Goal: Transaction & Acquisition: Purchase product/service

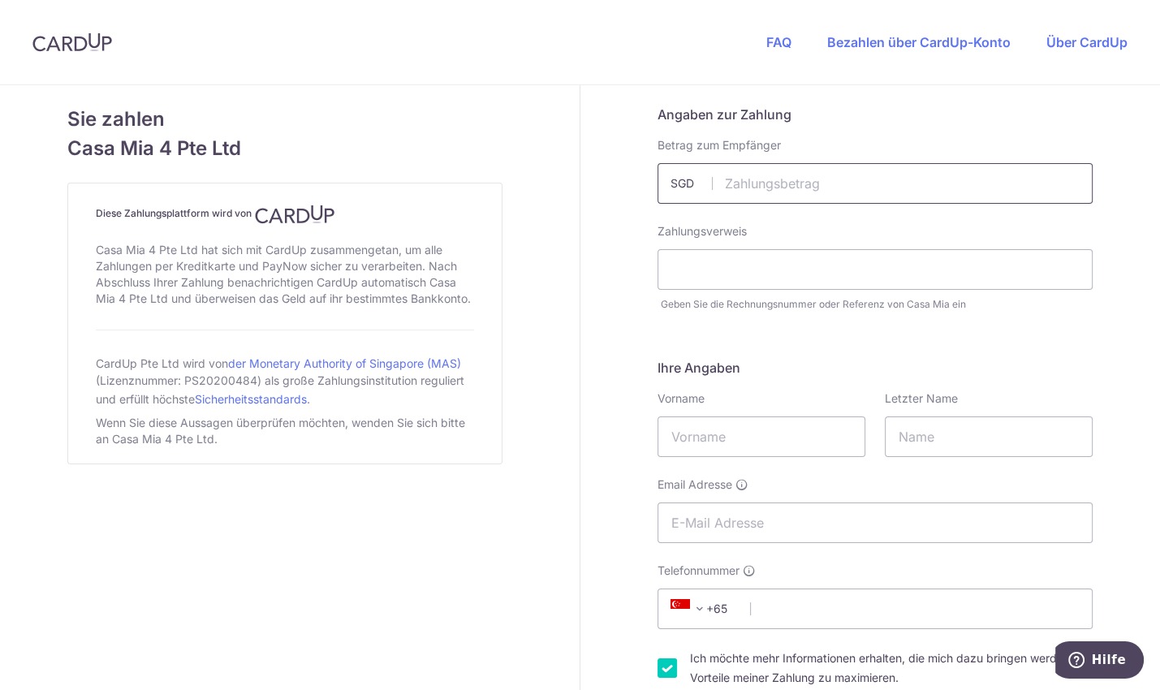
click at [839, 179] on input "text" at bounding box center [875, 183] width 435 height 41
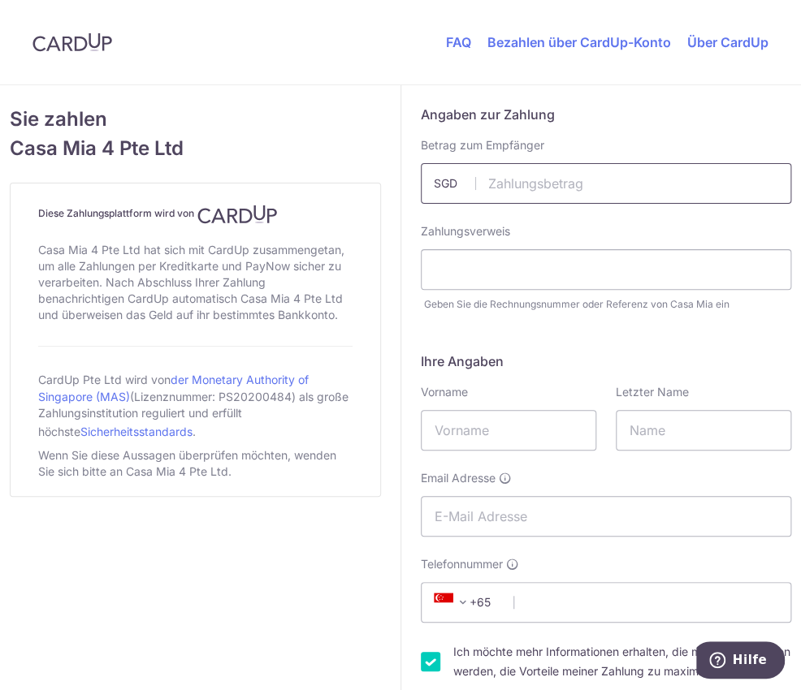
click at [609, 183] on input "text" at bounding box center [606, 183] width 371 height 41
type input "1577.41"
click at [493, 264] on input "text" at bounding box center [606, 269] width 371 height 41
paste input "C-HQ: 8ad6f14e-3dd0-4235-b6df-10f53"
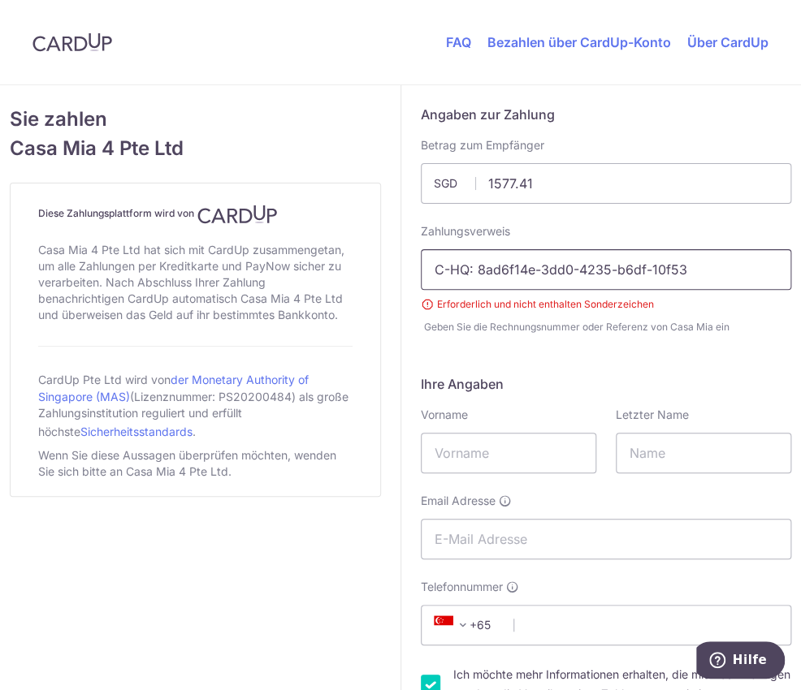
click at [481, 266] on input "C-HQ: 8ad6f14e-3dd0-4235-b6df-10f53" at bounding box center [606, 269] width 371 height 41
drag, startPoint x: 473, startPoint y: 271, endPoint x: 425, endPoint y: 272, distance: 47.1
click at [425, 272] on input "C-HQ: 8ad6f14e-3dd0-4235-b6df-10f53" at bounding box center [606, 269] width 371 height 41
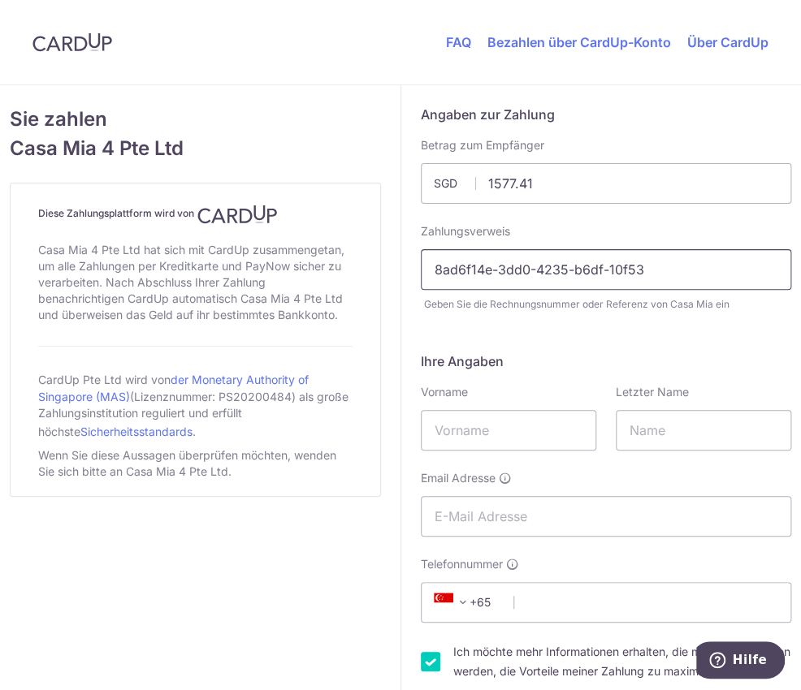
type input "8ad6f14e-3dd0-4235-b6df-10f53"
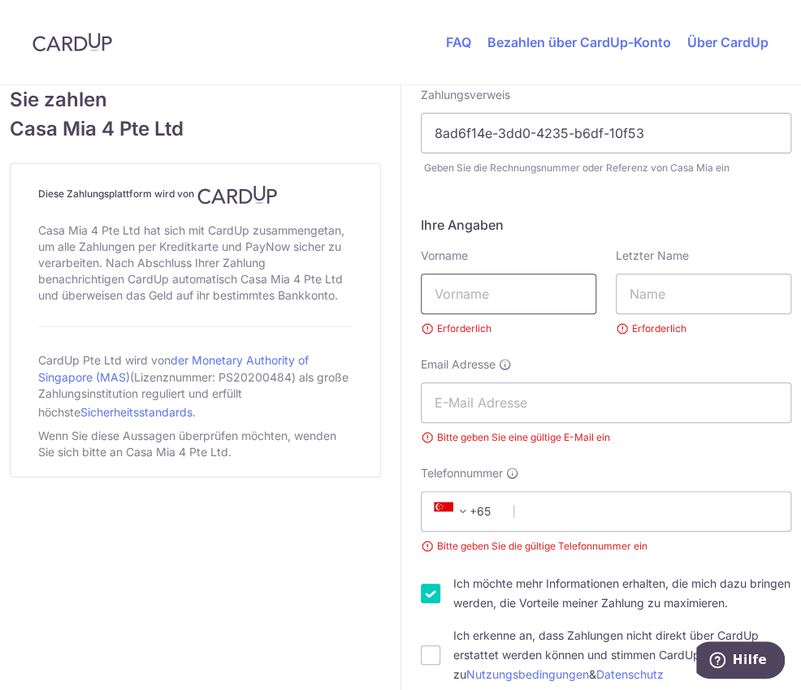
scroll to position [136, 0]
type input "[PERSON_NAME]"
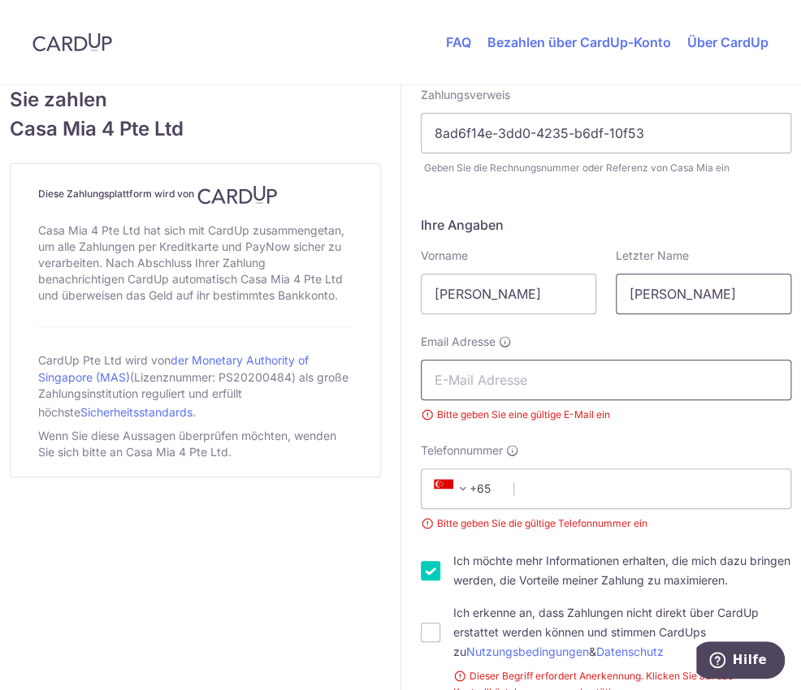
type input "[PERSON_NAME]"
click at [539, 384] on input "Email Adresse" at bounding box center [606, 380] width 371 height 41
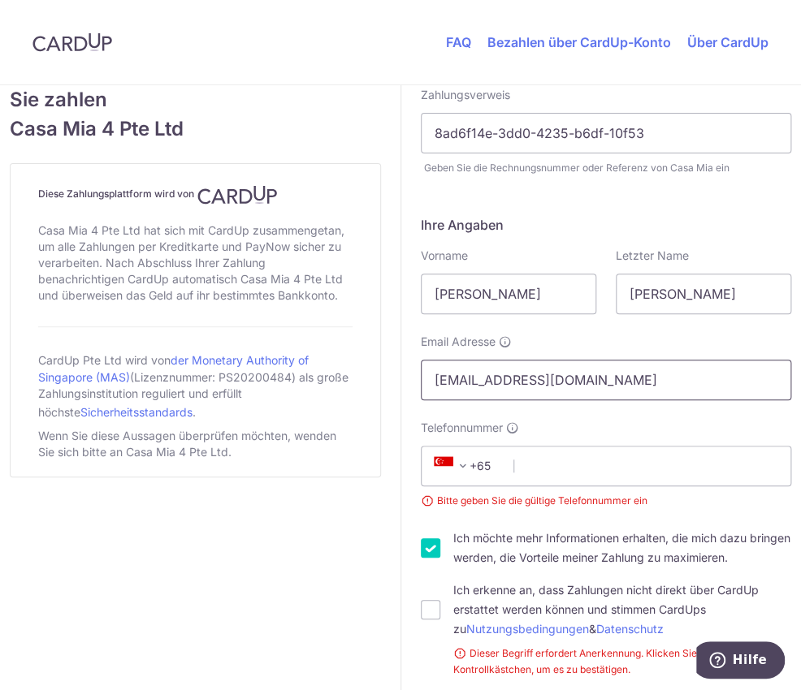
type input "[EMAIL_ADDRESS][DOMAIN_NAME]"
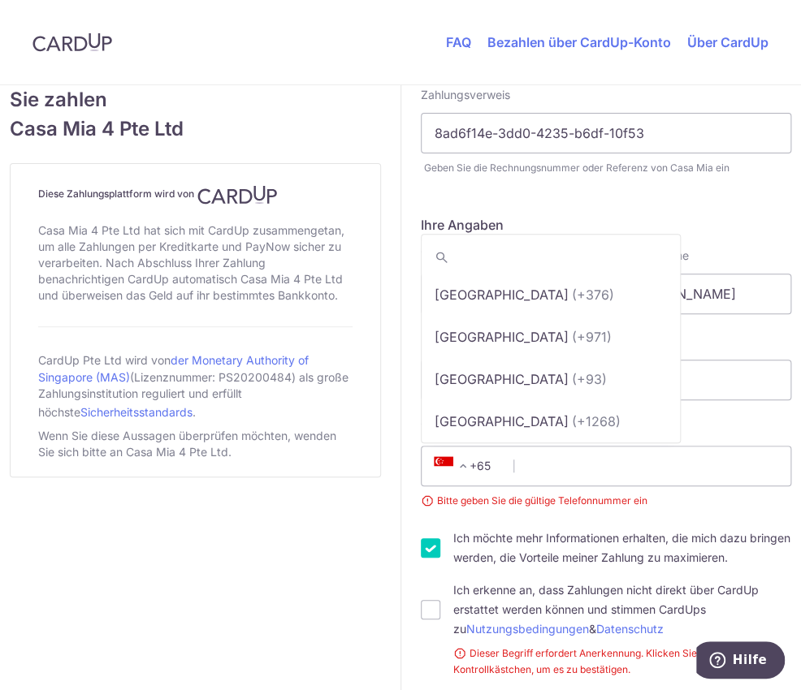
click at [473, 468] on span "+65" at bounding box center [465, 465] width 73 height 19
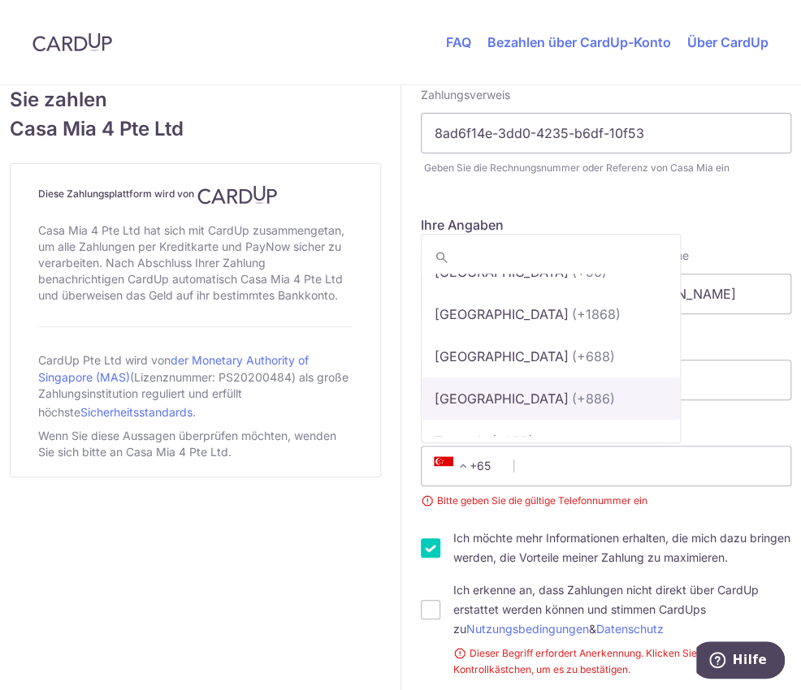
scroll to position [9031, 0]
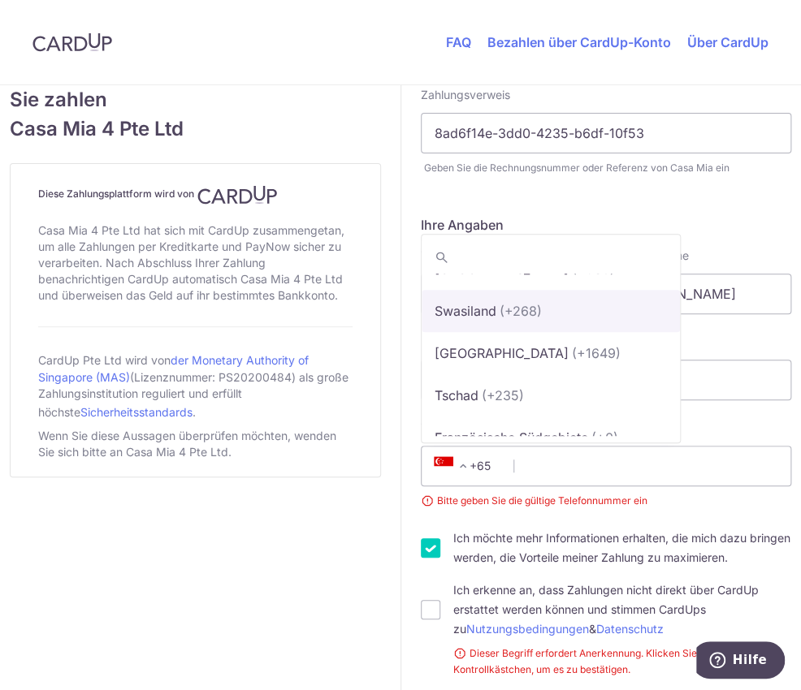
click at [481, 256] on input "search" at bounding box center [550, 257] width 258 height 32
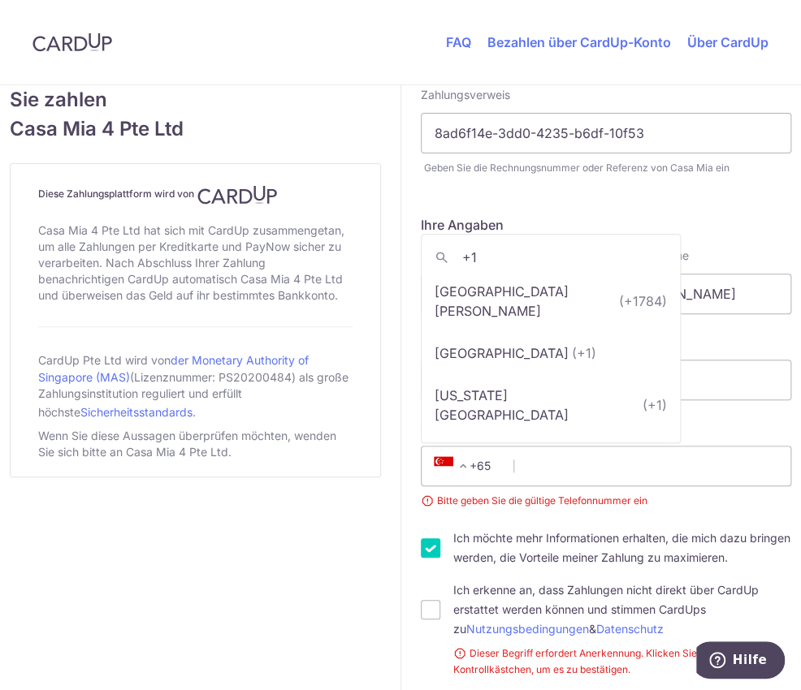
scroll to position [0, 0]
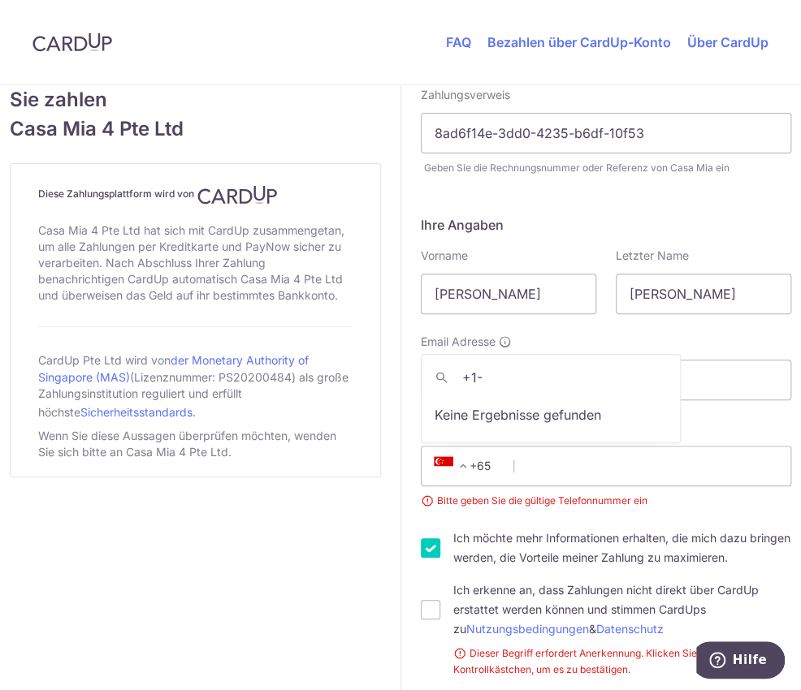
click at [495, 380] on input "+1-" at bounding box center [550, 377] width 258 height 32
type input "+41"
select select "43"
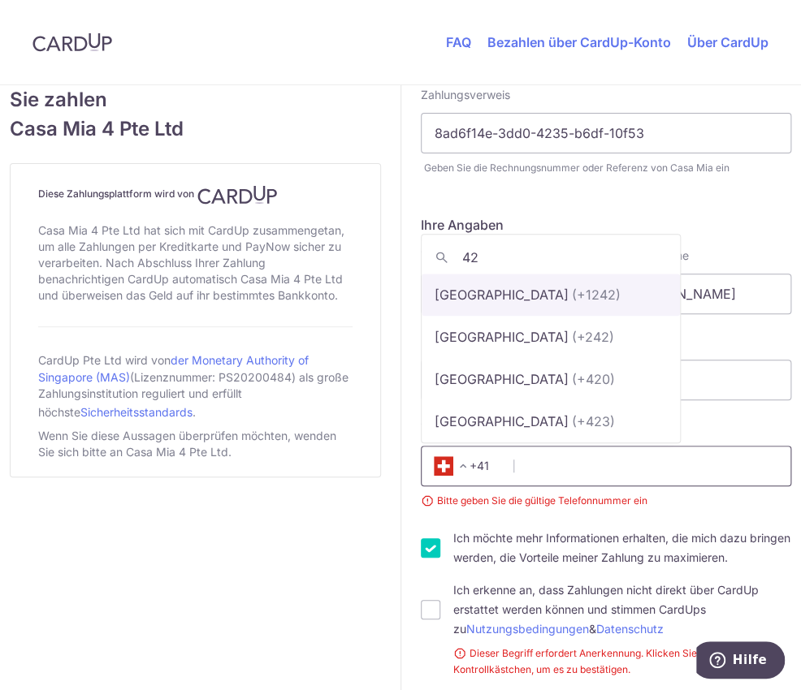
type input "421"
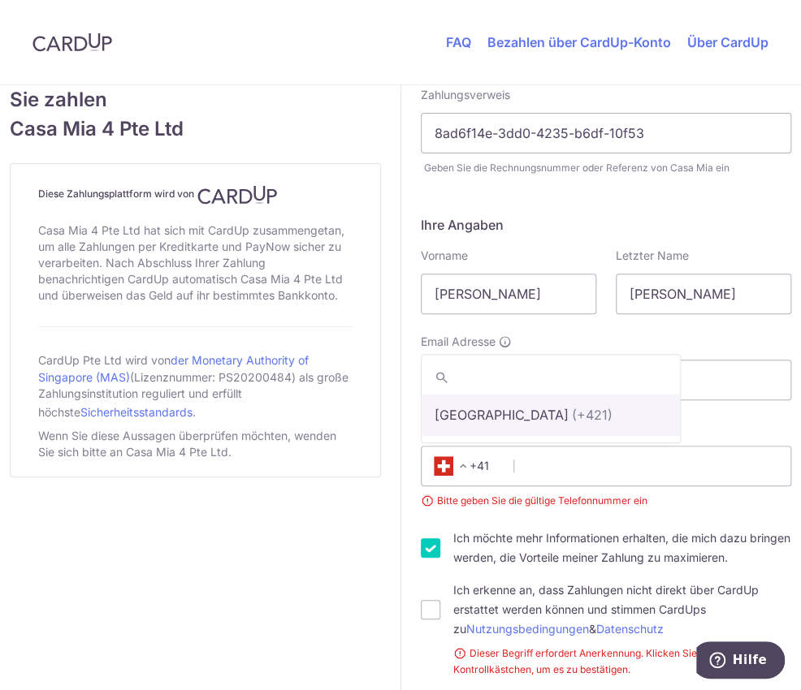
click at [500, 463] on span "+41" at bounding box center [465, 465] width 73 height 19
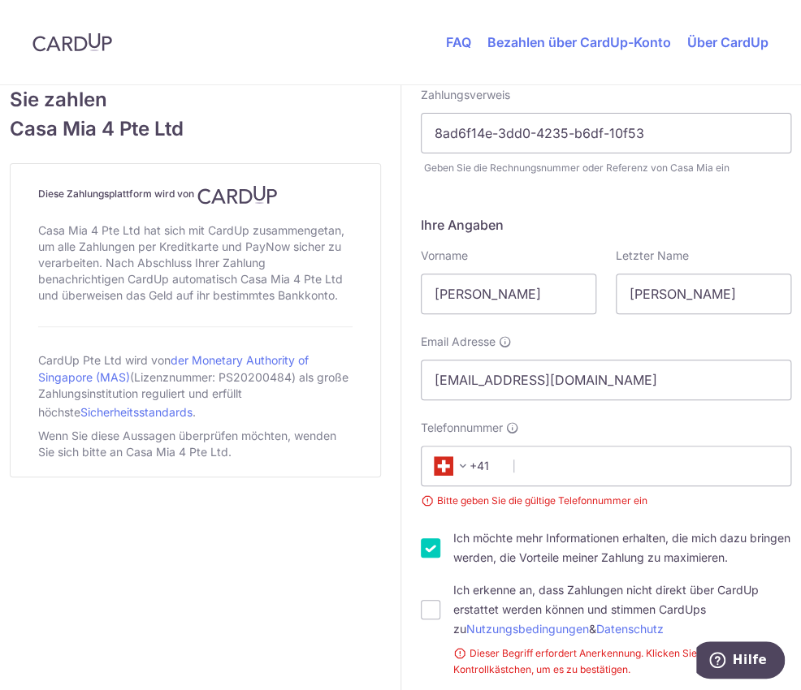
click at [501, 468] on span "+41" at bounding box center [465, 465] width 73 height 19
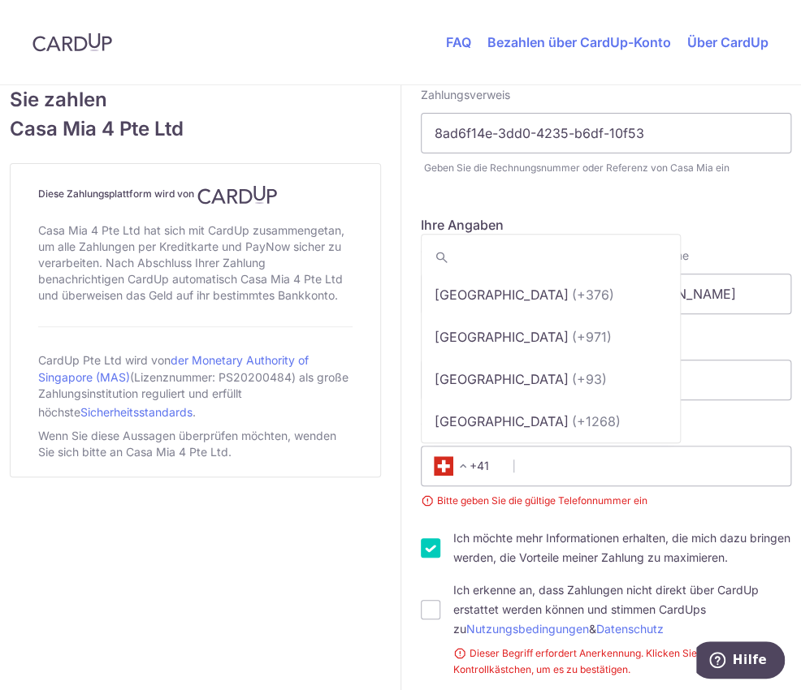
scroll to position [1728, 0]
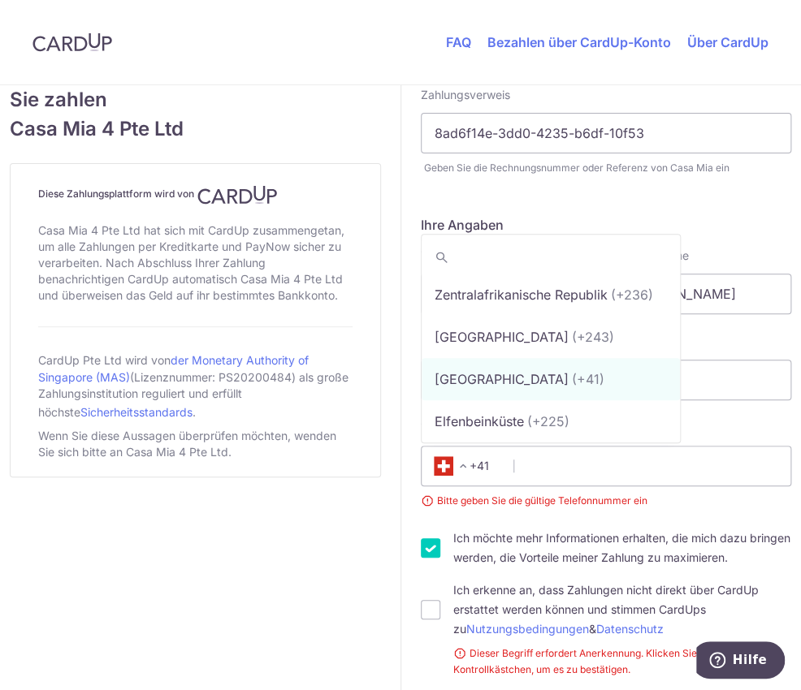
click at [498, 455] on span "+41" at bounding box center [467, 466] width 93 height 39
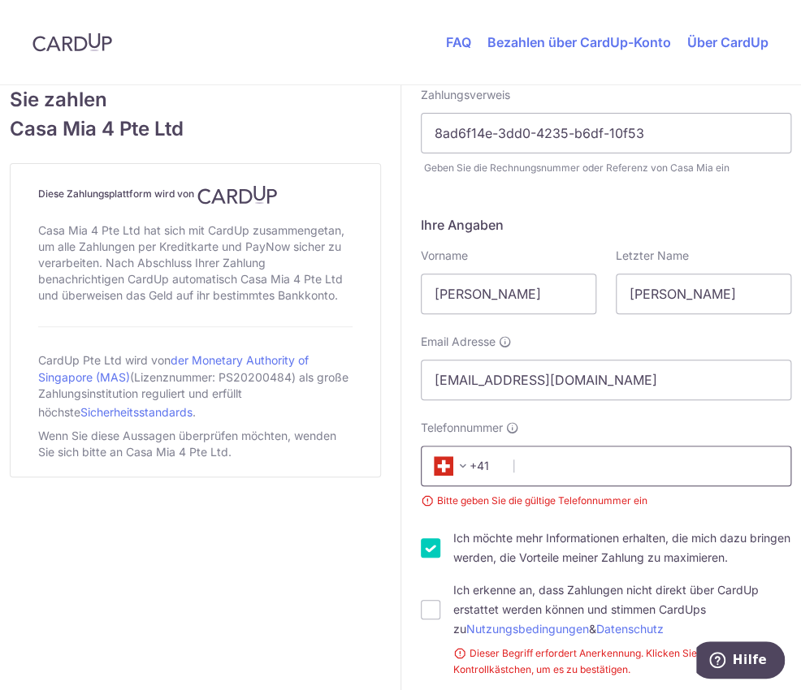
click at [543, 468] on input "Telefonnummer" at bounding box center [606, 466] width 371 height 41
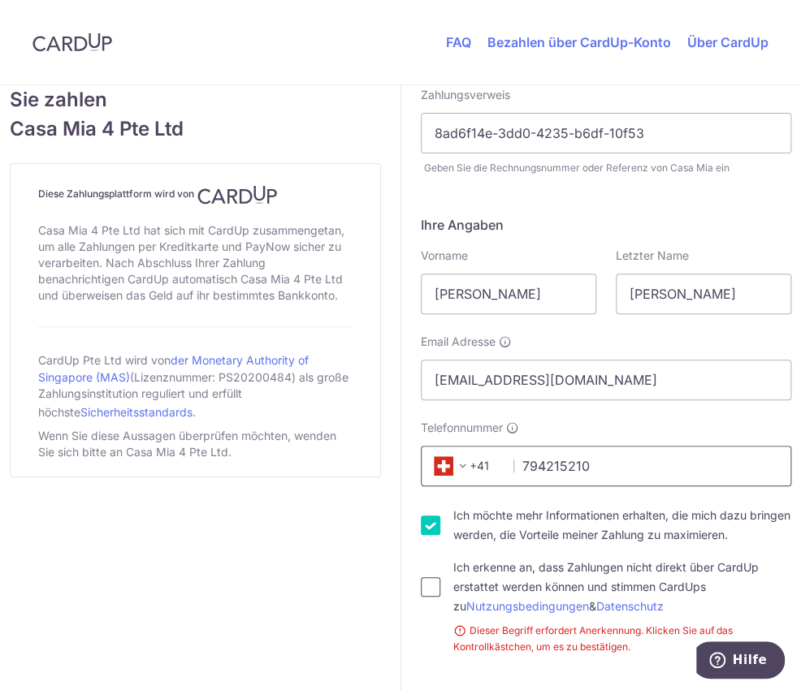
type input "794215210"
click at [432, 585] on input "Ich erkenne an, dass Zahlungen nicht direkt über CardUp erstattet werden können…" at bounding box center [430, 586] width 19 height 19
checkbox input "true"
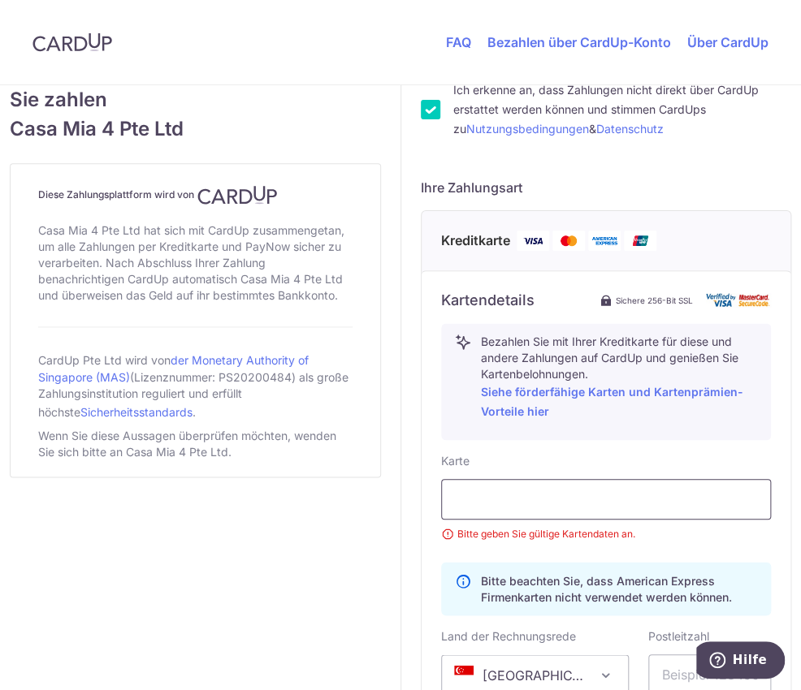
scroll to position [682, 0]
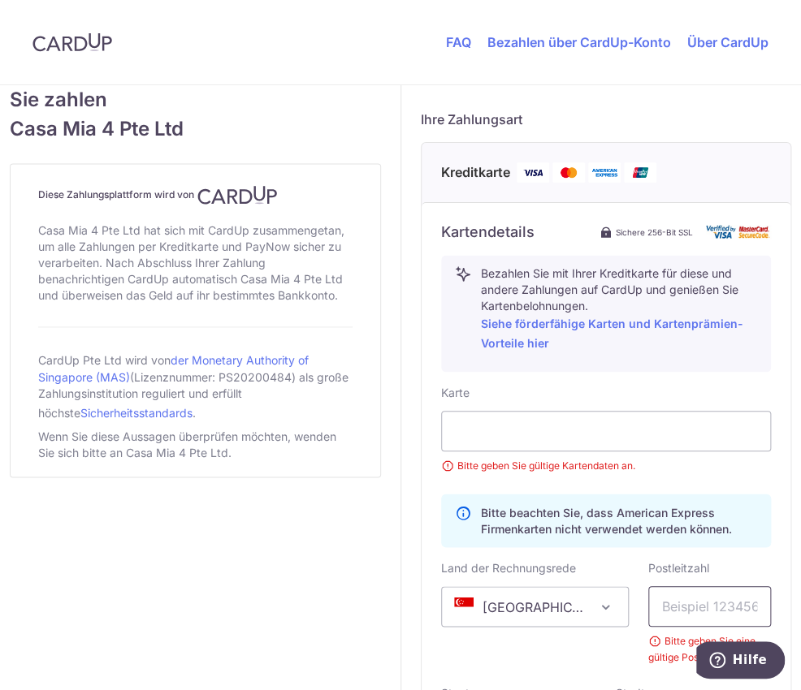
click at [732, 603] on input "text" at bounding box center [709, 606] width 123 height 41
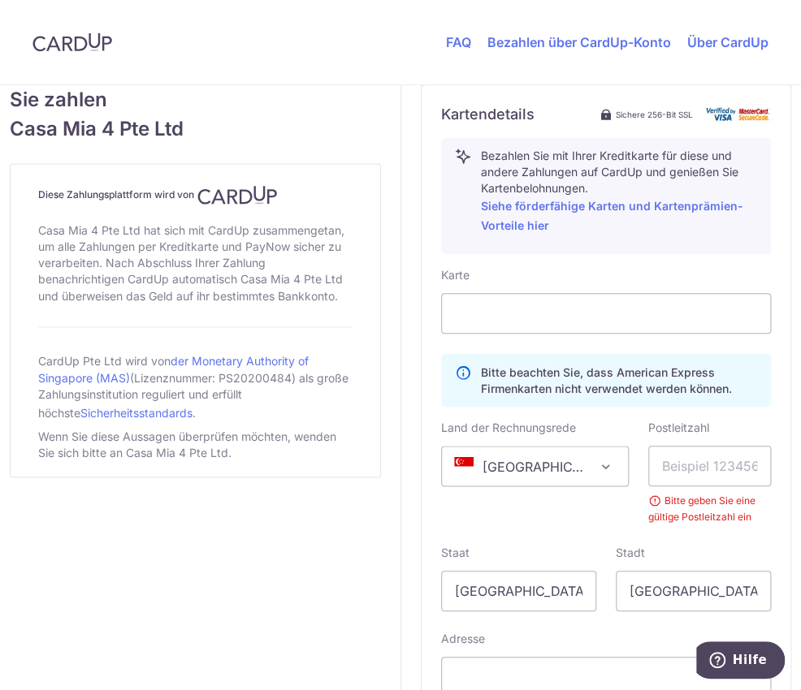
scroll to position [818, 0]
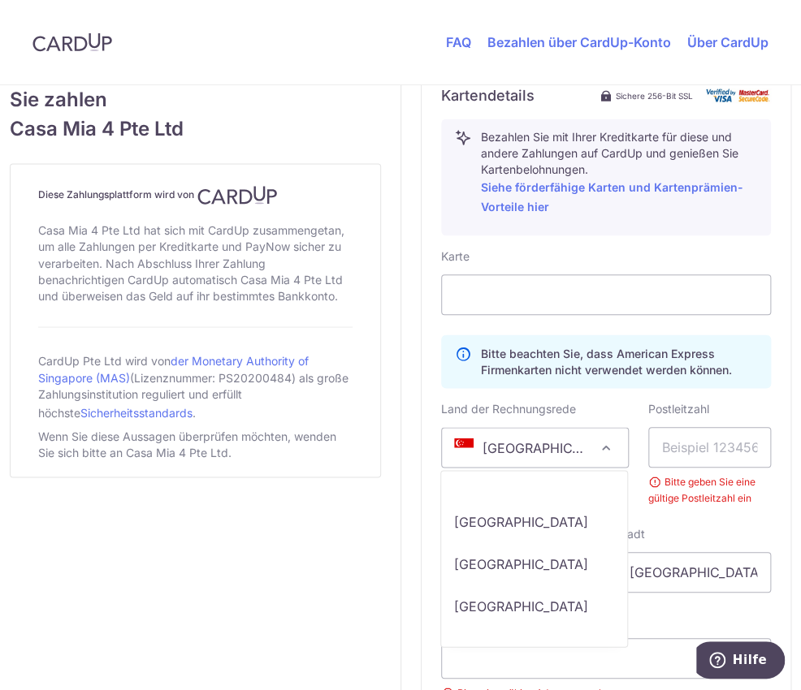
click at [607, 443] on span at bounding box center [605, 447] width 19 height 19
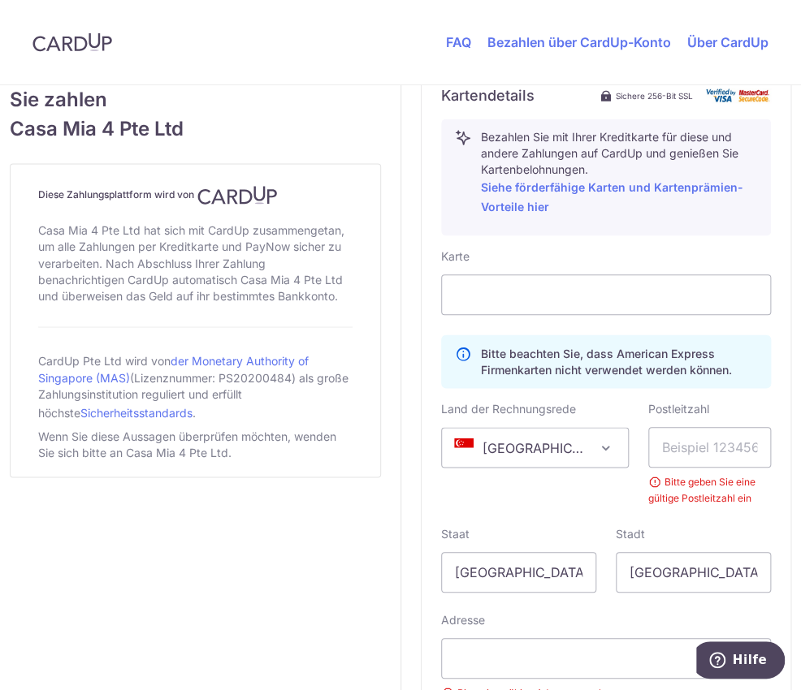
click at [607, 443] on span at bounding box center [605, 447] width 19 height 19
click at [719, 450] on input "text" at bounding box center [709, 447] width 123 height 41
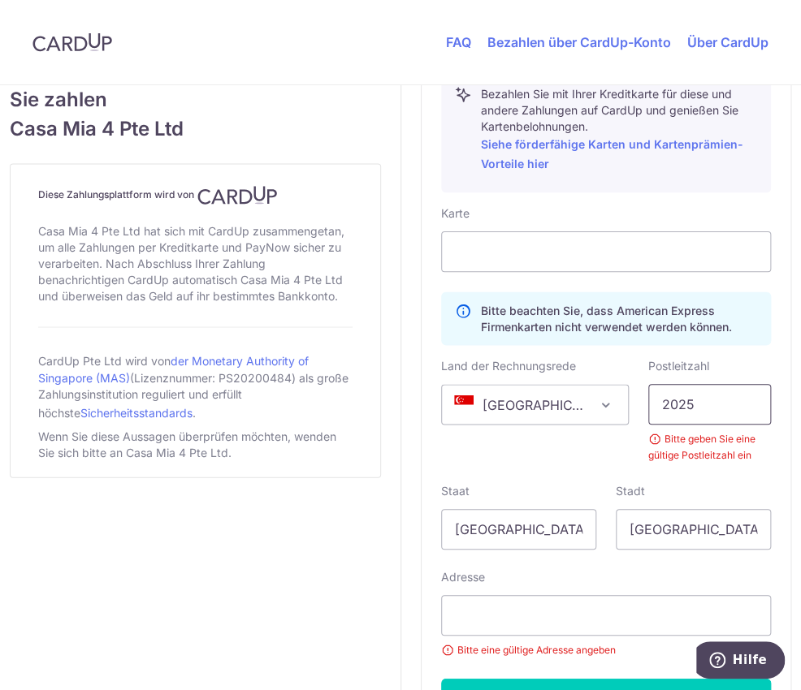
scroll to position [818, 0]
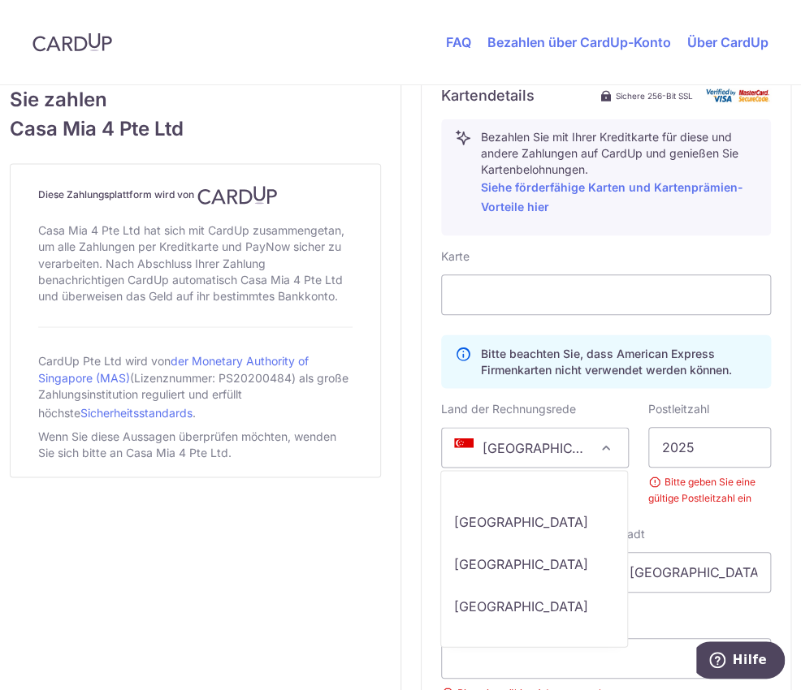
click at [602, 446] on span at bounding box center [605, 447] width 19 height 19
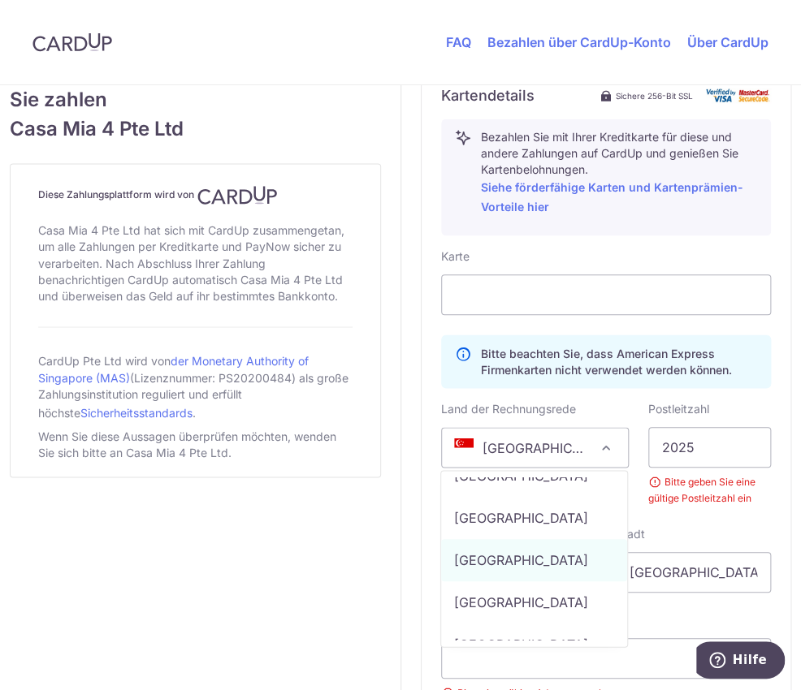
click at [602, 446] on span at bounding box center [605, 447] width 19 height 19
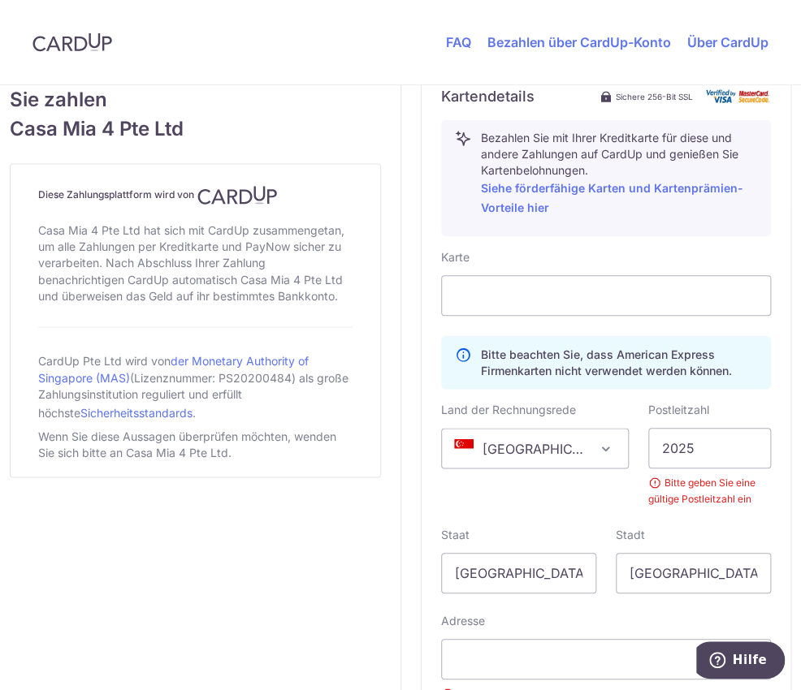
scroll to position [955, 0]
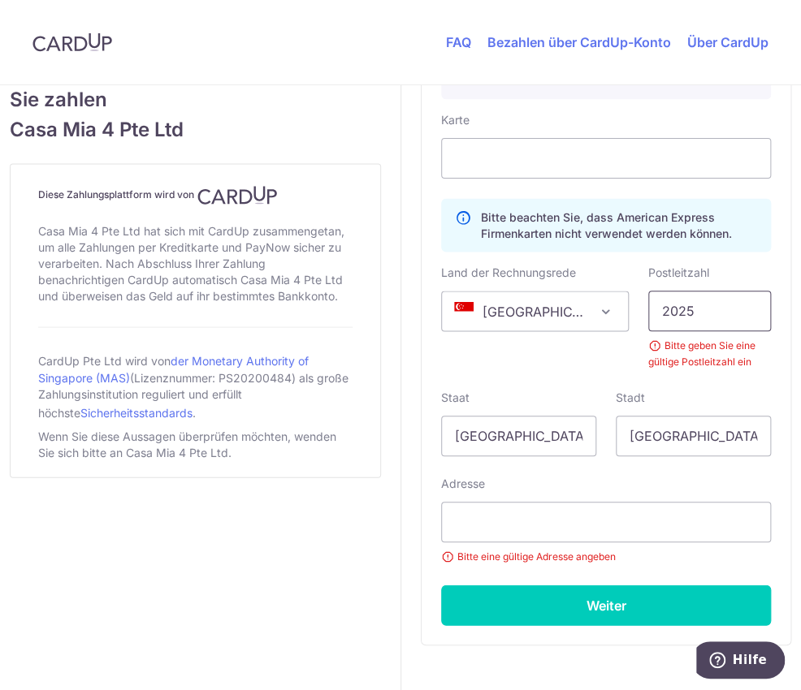
drag, startPoint x: 697, startPoint y: 309, endPoint x: 611, endPoint y: 316, distance: 86.4
click at [648, 316] on input "2025" at bounding box center [709, 311] width 123 height 41
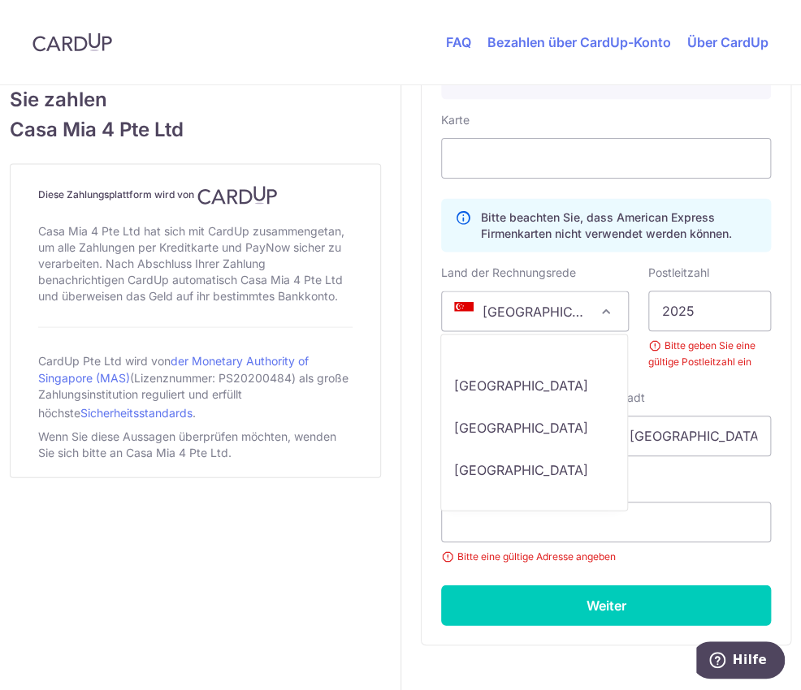
click at [607, 303] on span at bounding box center [605, 310] width 19 height 19
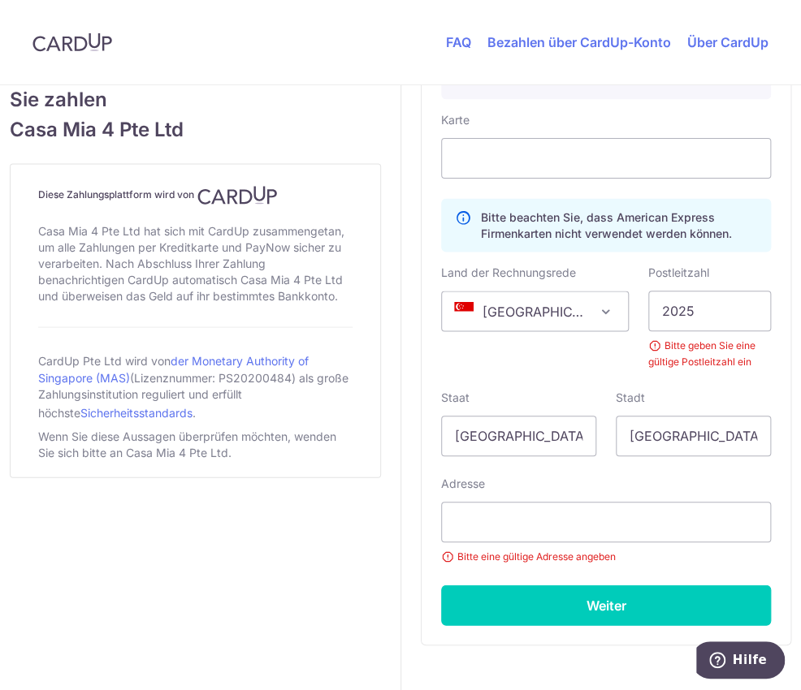
click at [591, 300] on span "[GEOGRAPHIC_DATA]" at bounding box center [535, 310] width 186 height 39
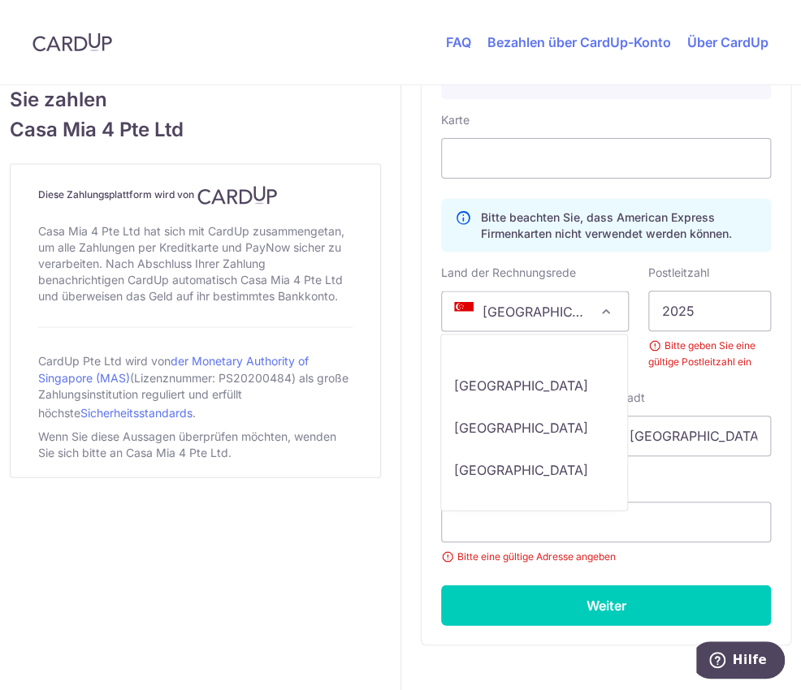
click at [545, 309] on span "[GEOGRAPHIC_DATA]" at bounding box center [535, 310] width 186 height 39
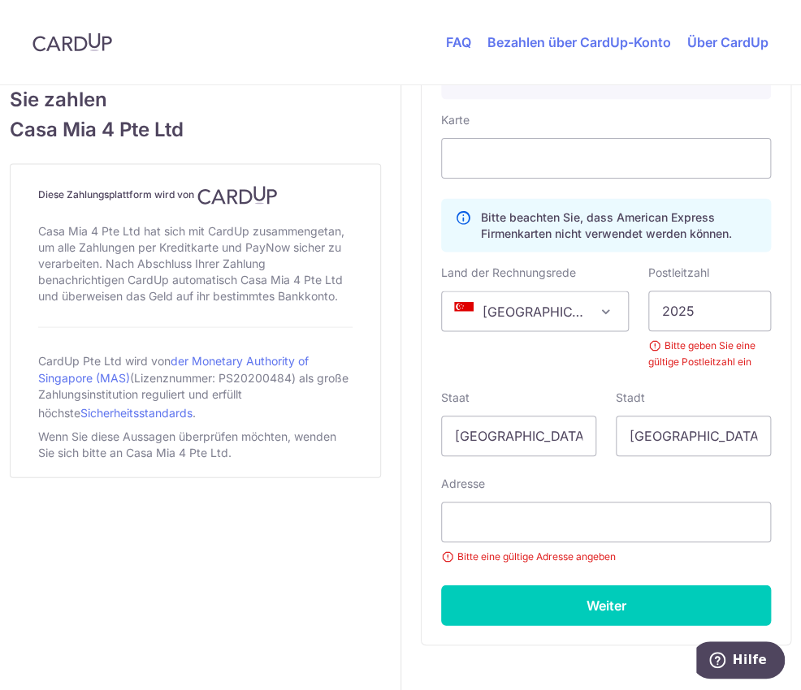
click at [545, 309] on span "[GEOGRAPHIC_DATA]" at bounding box center [535, 310] width 186 height 39
drag, startPoint x: 726, startPoint y: 307, endPoint x: 643, endPoint y: 310, distance: 82.9
click at [648, 307] on input "2025" at bounding box center [709, 311] width 123 height 41
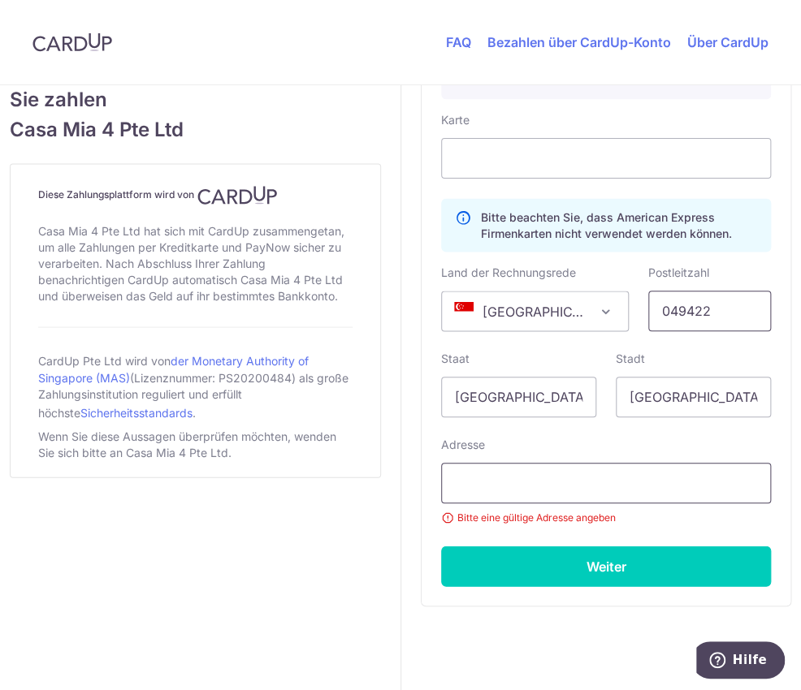
type input "049422"
click at [527, 495] on input "text" at bounding box center [606, 483] width 330 height 41
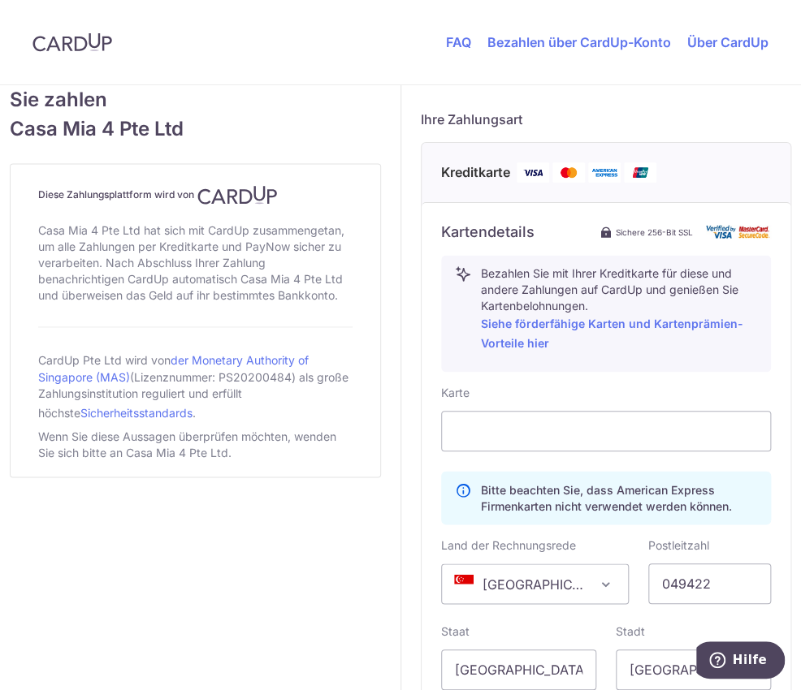
scroll to position [978, 0]
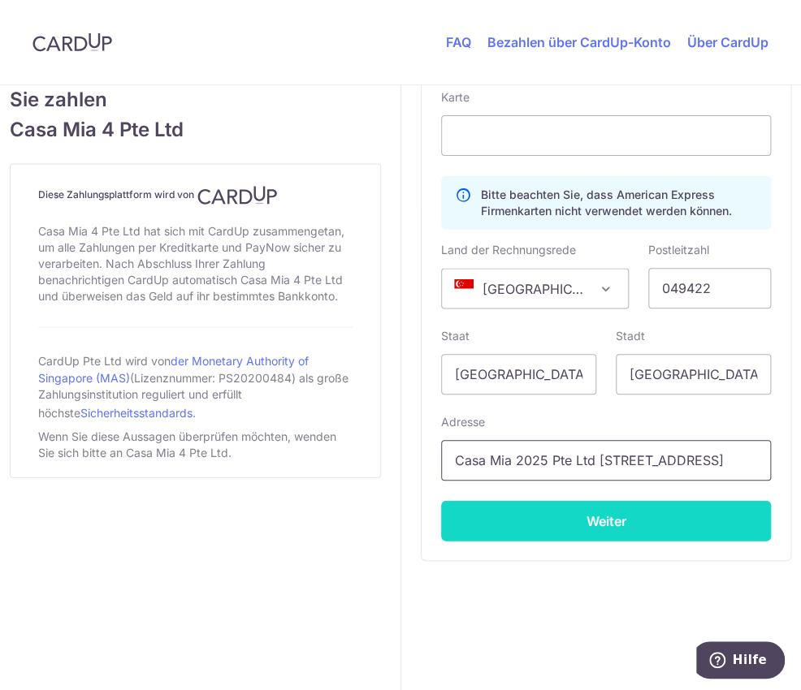
type input "Casa Mia 2025 Pte Ltd [STREET_ADDRESS]"
click at [599, 516] on button "Weiter" at bounding box center [606, 520] width 330 height 41
type input "**** 4951"
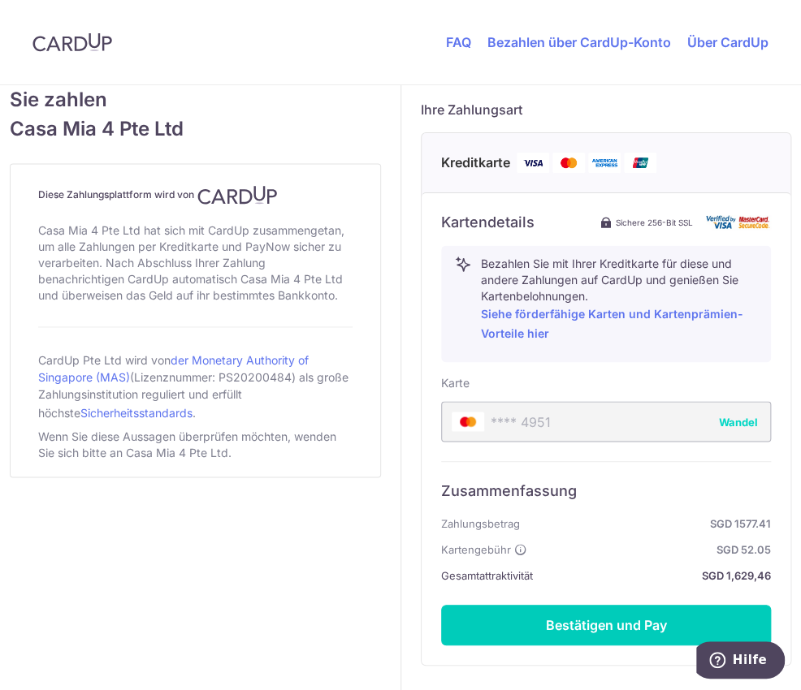
scroll to position [743, 0]
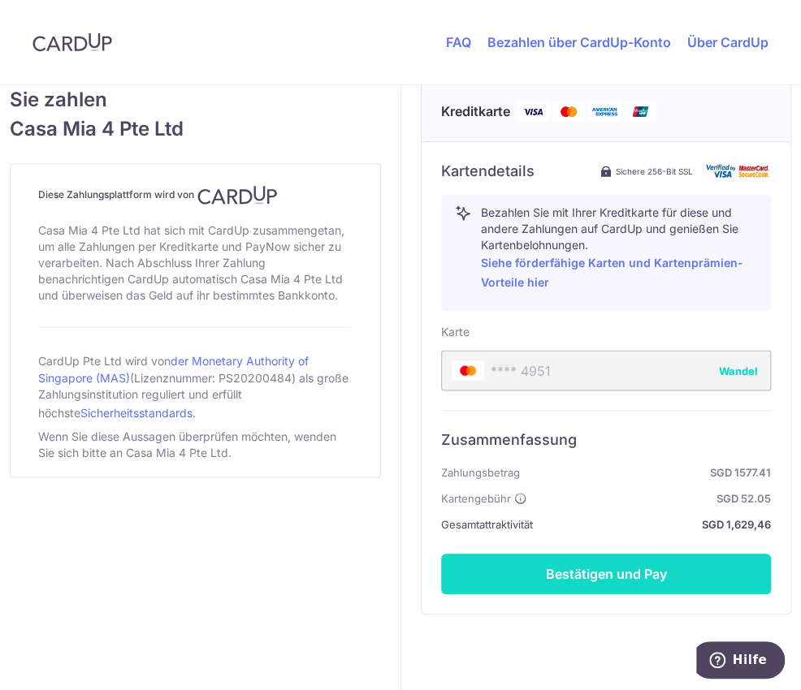
click at [615, 570] on button "Bestätigen und Pay" at bounding box center [606, 574] width 330 height 41
